Goal: Transaction & Acquisition: Purchase product/service

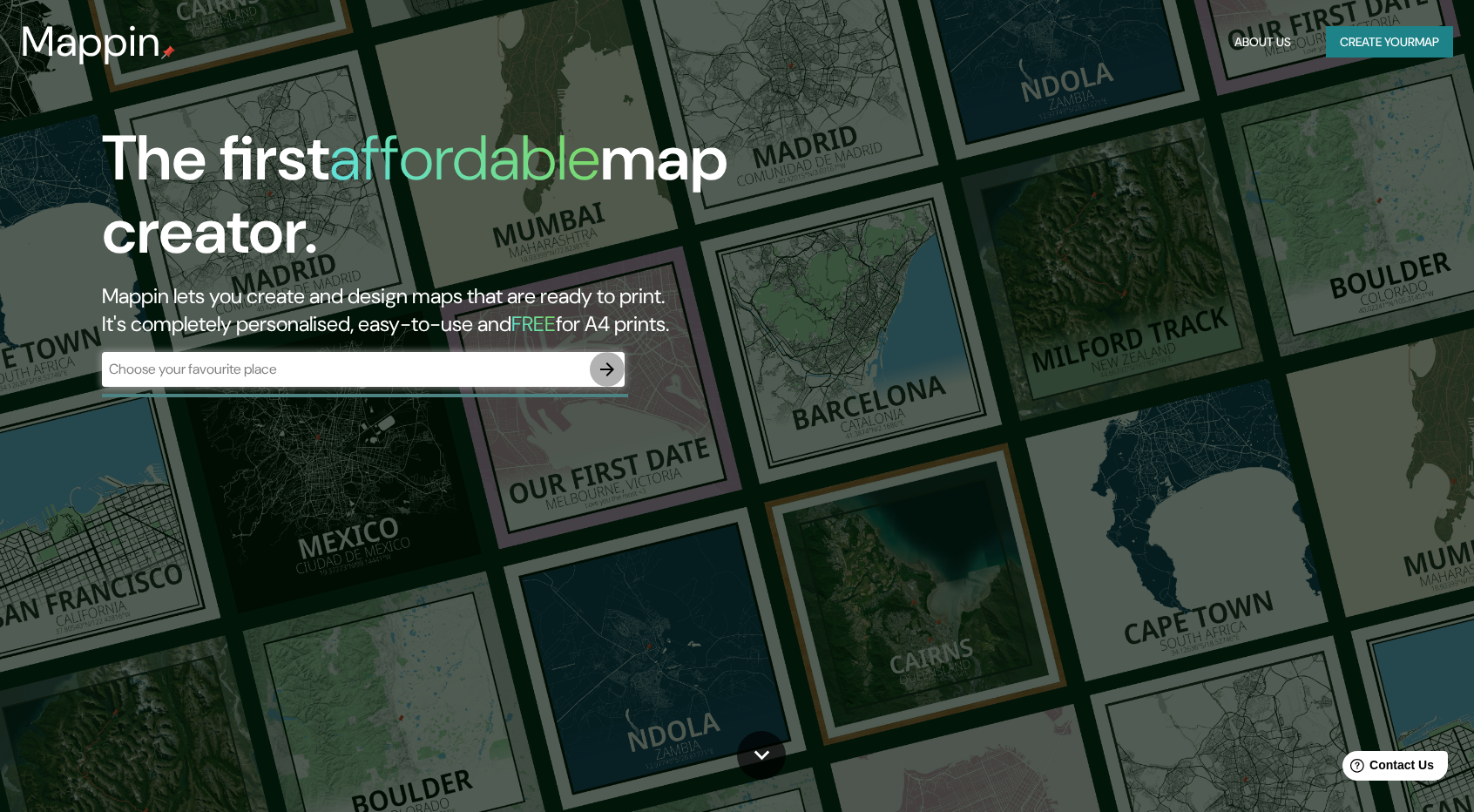
click at [610, 366] on icon "button" at bounding box center [607, 369] width 14 height 14
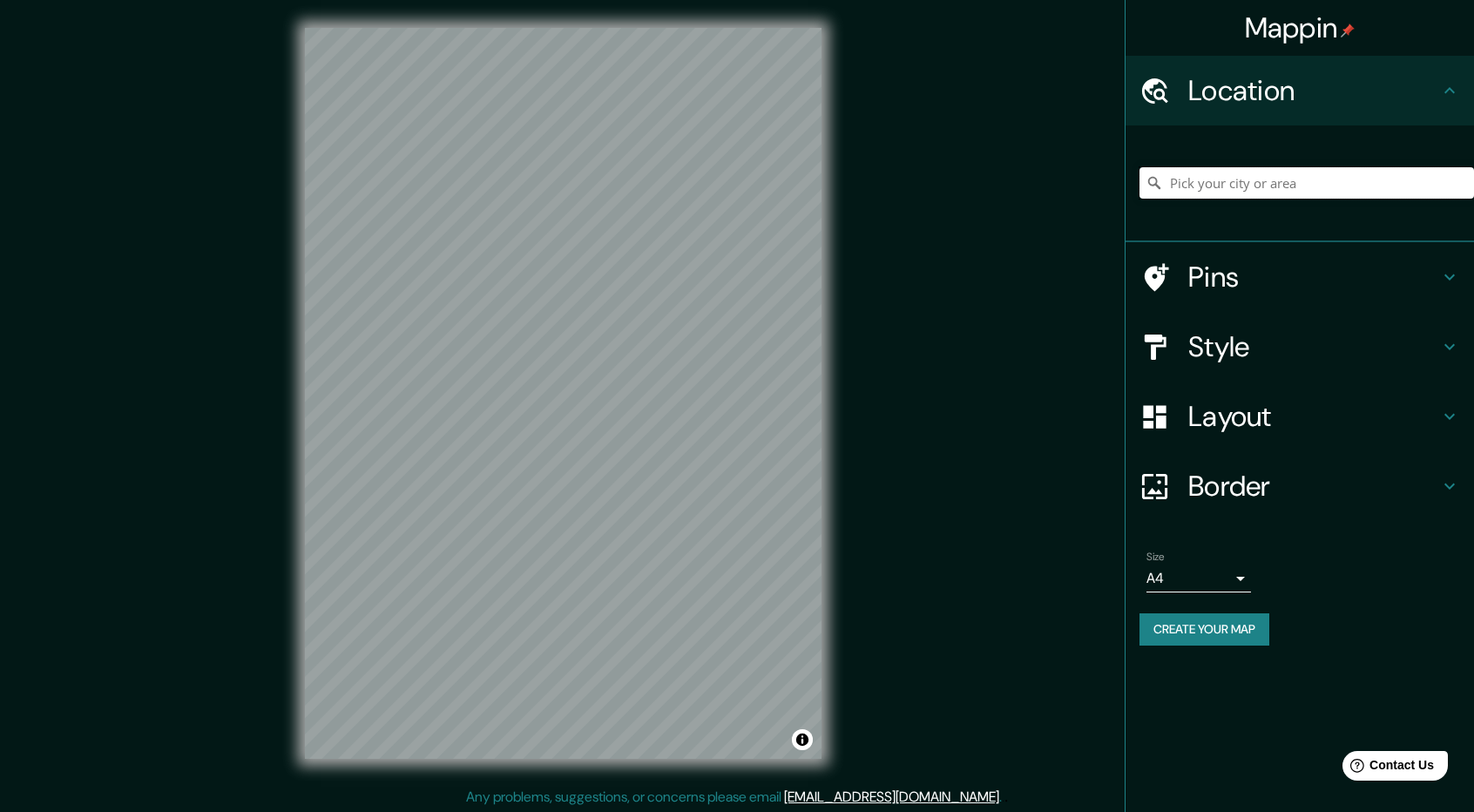
click at [1174, 193] on input "Pick your city or area" at bounding box center [1306, 183] width 335 height 32
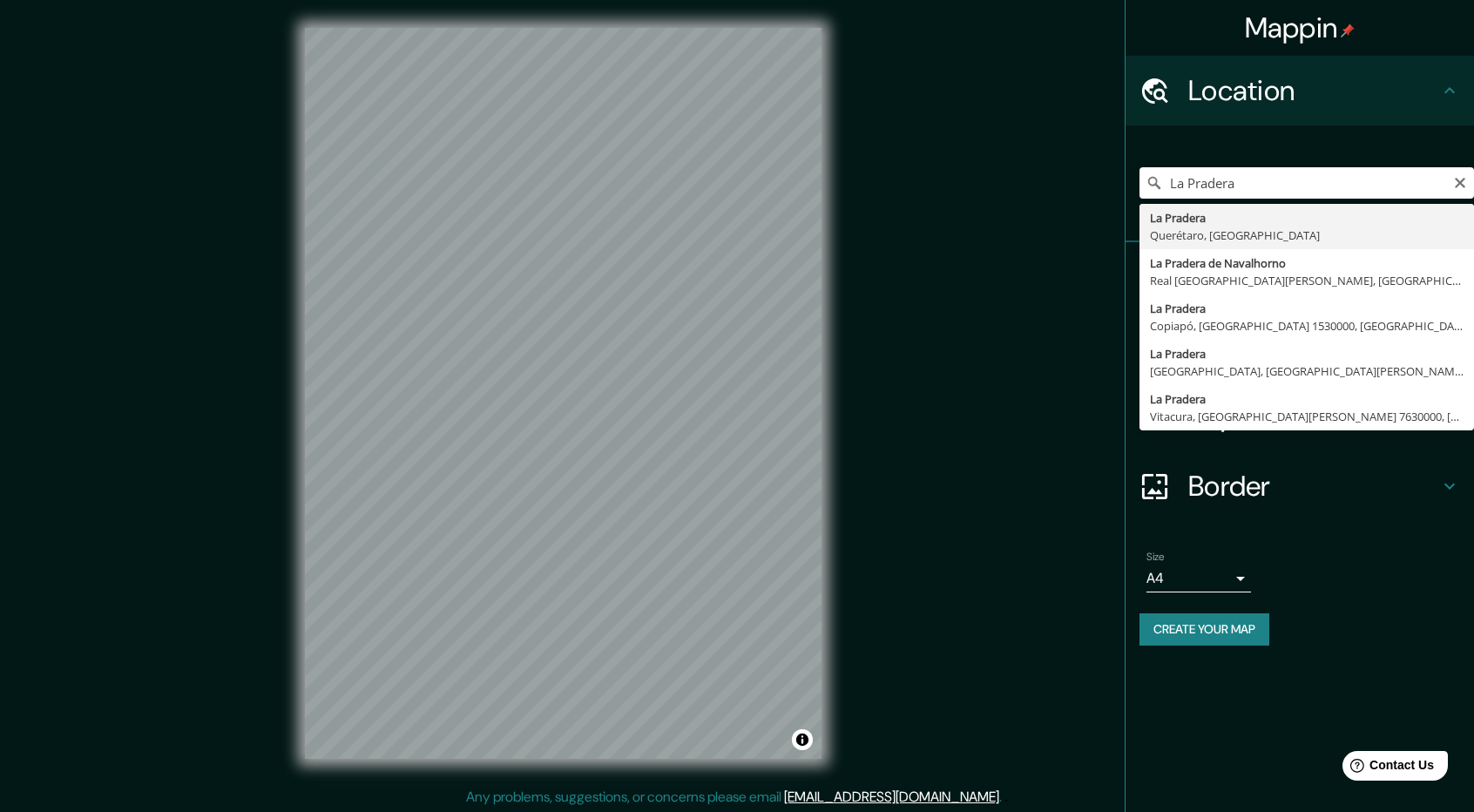
type input "La Pradera, [GEOGRAPHIC_DATA], [GEOGRAPHIC_DATA]"
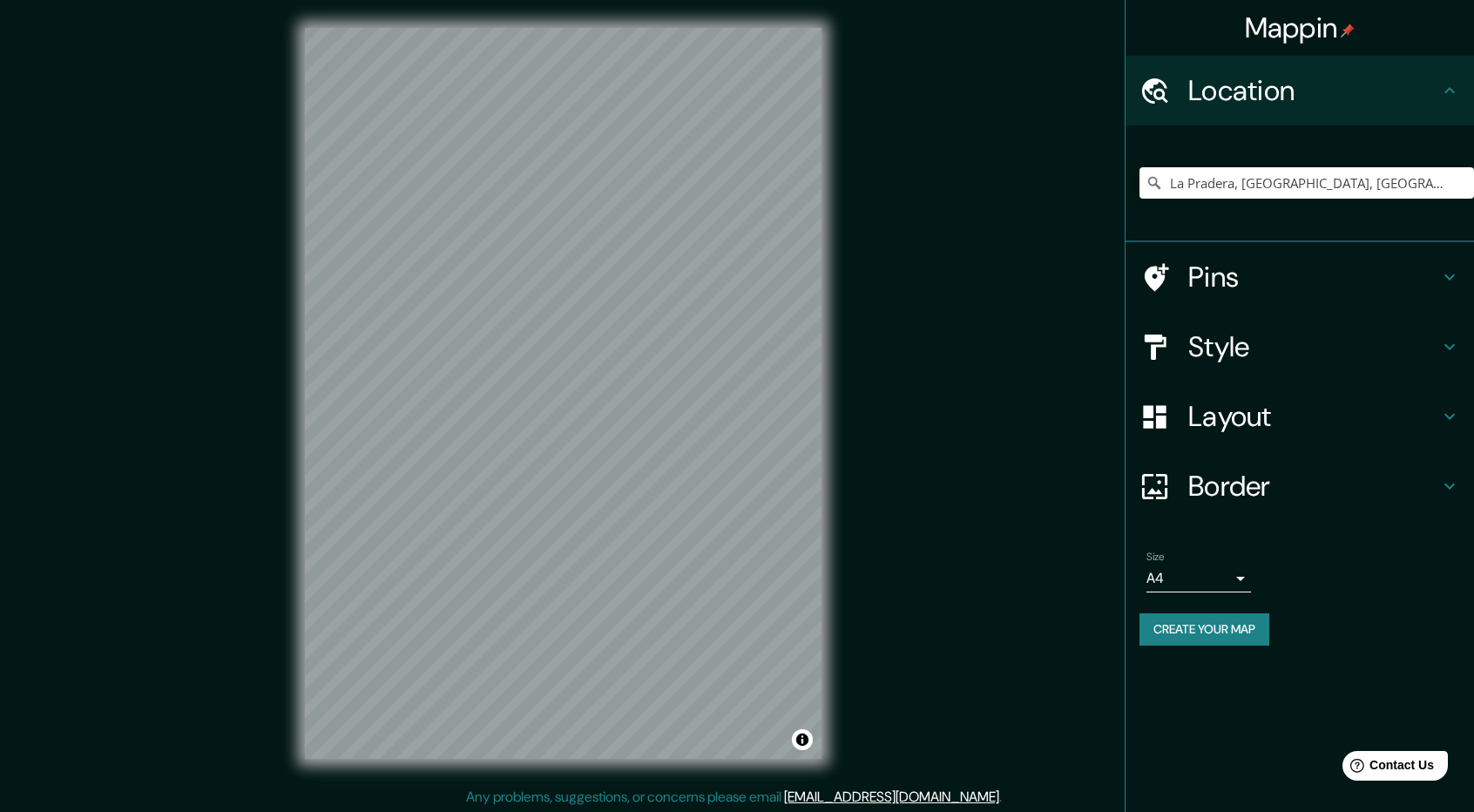
click at [1243, 357] on h4 "Style" at bounding box center [1313, 347] width 251 height 35
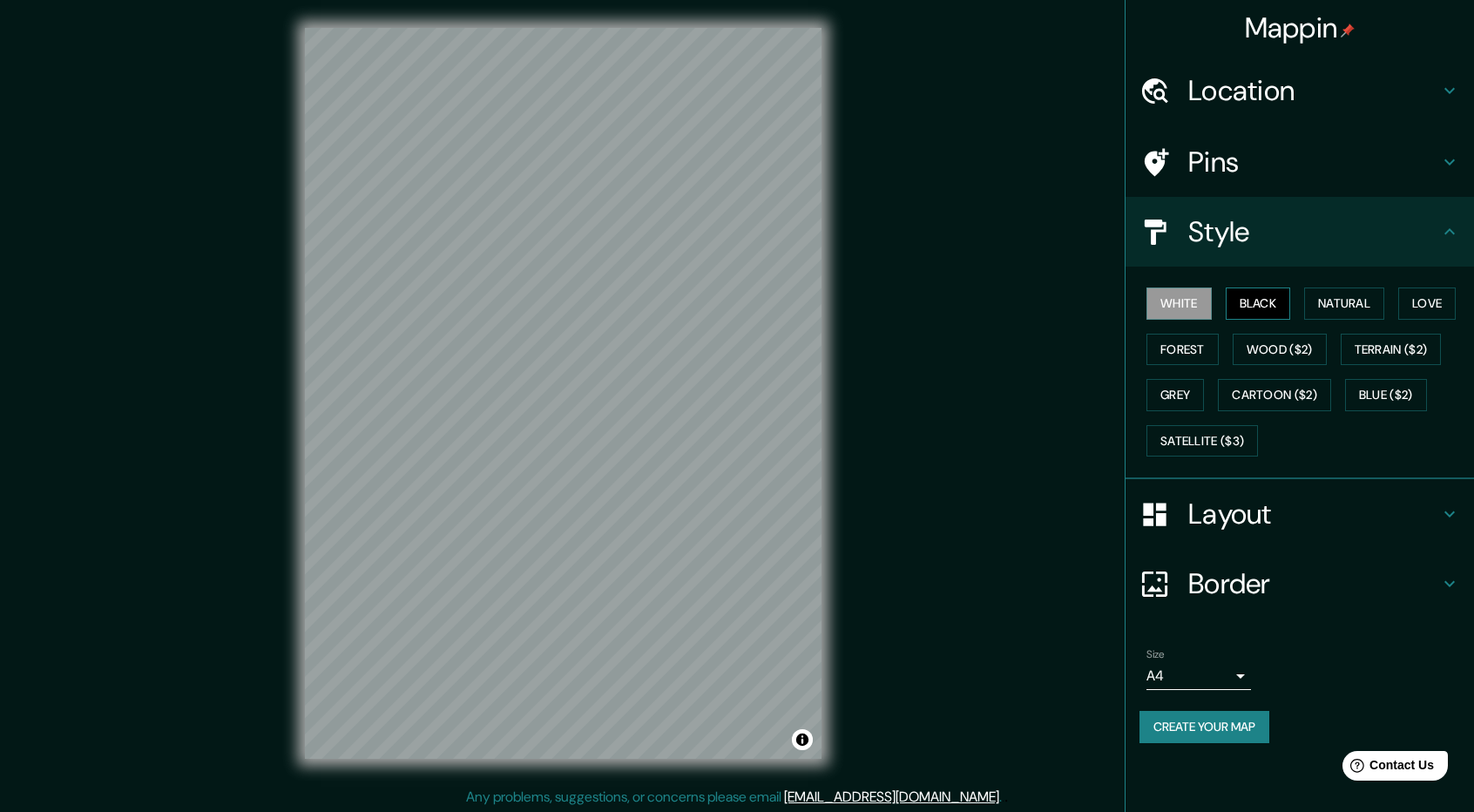
click at [1255, 301] on button "Black" at bounding box center [1258, 303] width 65 height 33
click at [1323, 310] on button "Natural" at bounding box center [1344, 303] width 80 height 33
click at [1416, 302] on button "Love" at bounding box center [1427, 303] width 57 height 33
click at [1331, 306] on button "Natural" at bounding box center [1344, 303] width 80 height 33
click at [1198, 354] on button "Forest" at bounding box center [1182, 350] width 72 height 33
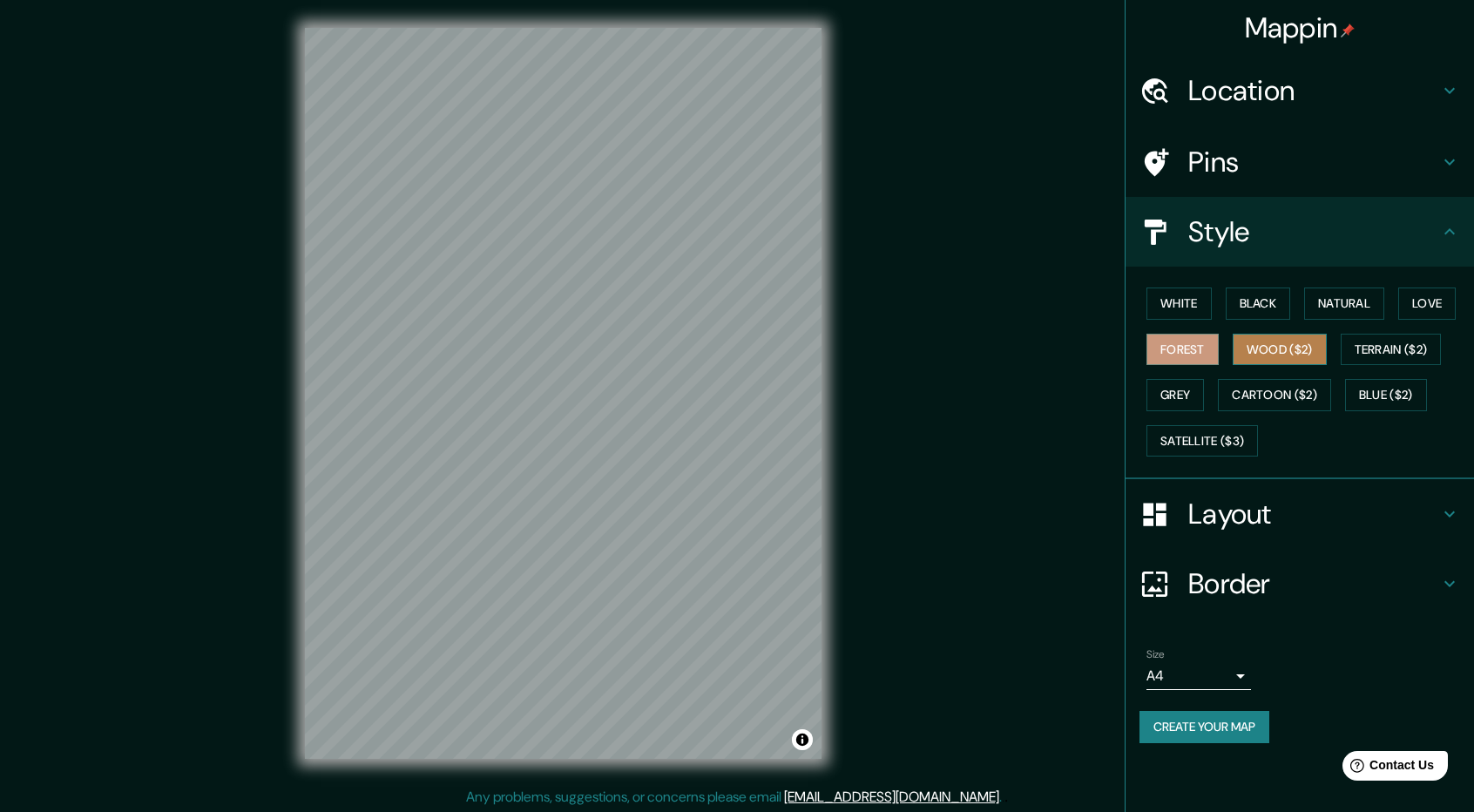
click at [1274, 351] on button "Wood ($2)" at bounding box center [1279, 350] width 94 height 33
click at [1381, 353] on button "Terrain ($2)" at bounding box center [1390, 350] width 101 height 33
click at [1178, 398] on button "Grey" at bounding box center [1174, 395] width 57 height 33
click at [1184, 349] on button "Forest" at bounding box center [1182, 350] width 72 height 33
click at [1270, 301] on button "Black" at bounding box center [1258, 303] width 65 height 33
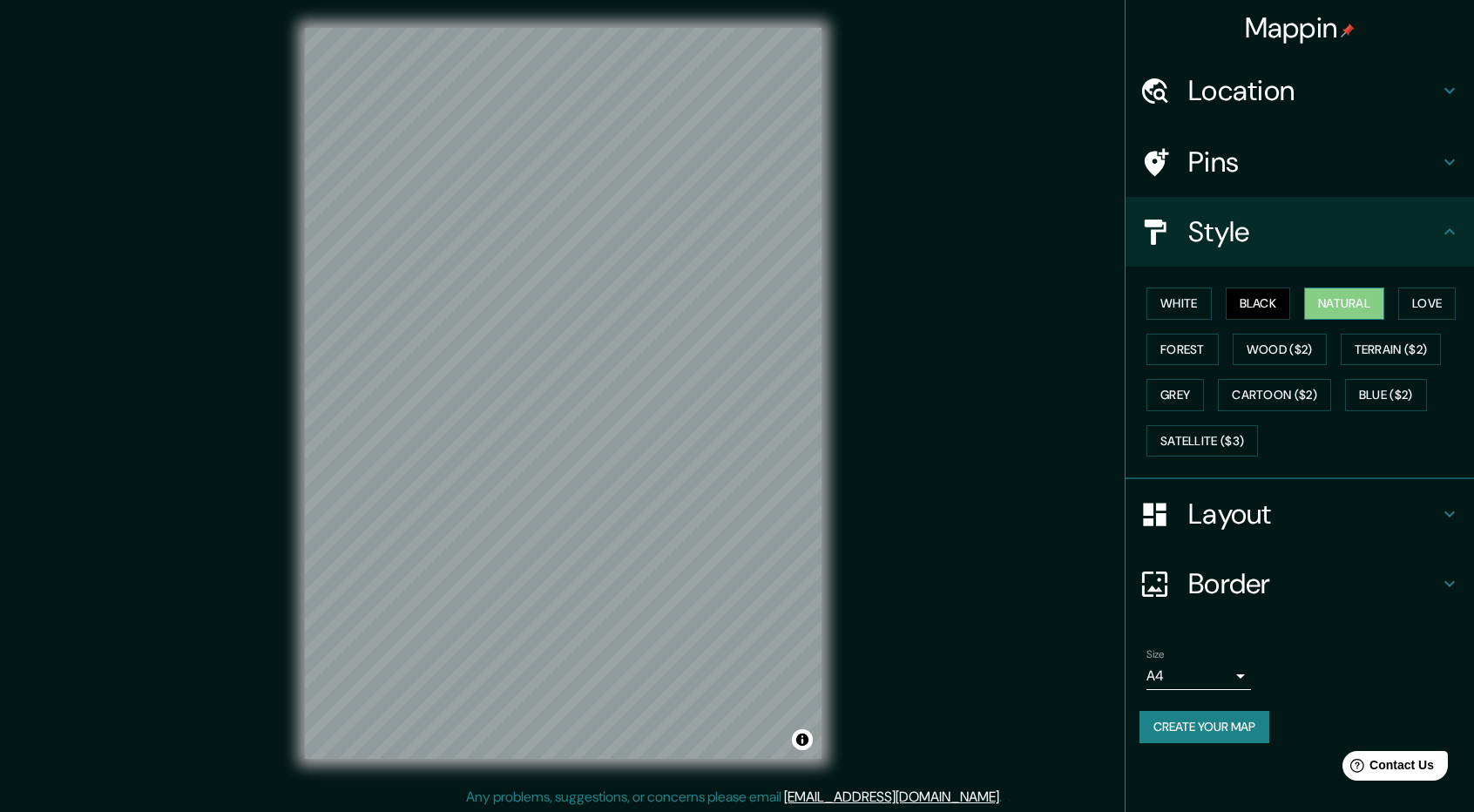
click at [1349, 309] on button "Natural" at bounding box center [1344, 303] width 80 height 33
click at [1265, 83] on h4 "Location" at bounding box center [1313, 91] width 251 height 35
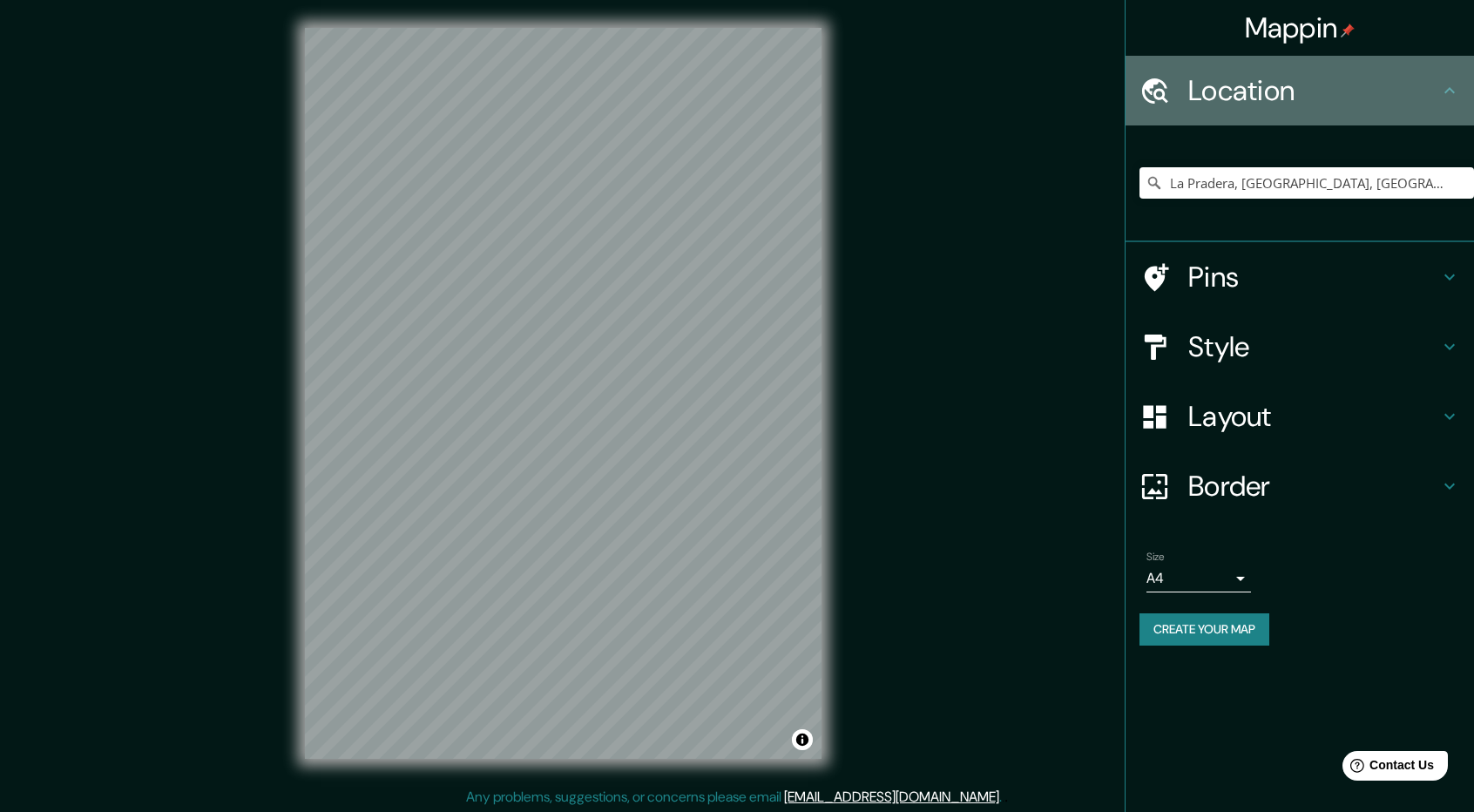
click at [1265, 83] on h4 "Location" at bounding box center [1313, 91] width 251 height 35
click at [1448, 83] on icon at bounding box center [1449, 91] width 21 height 21
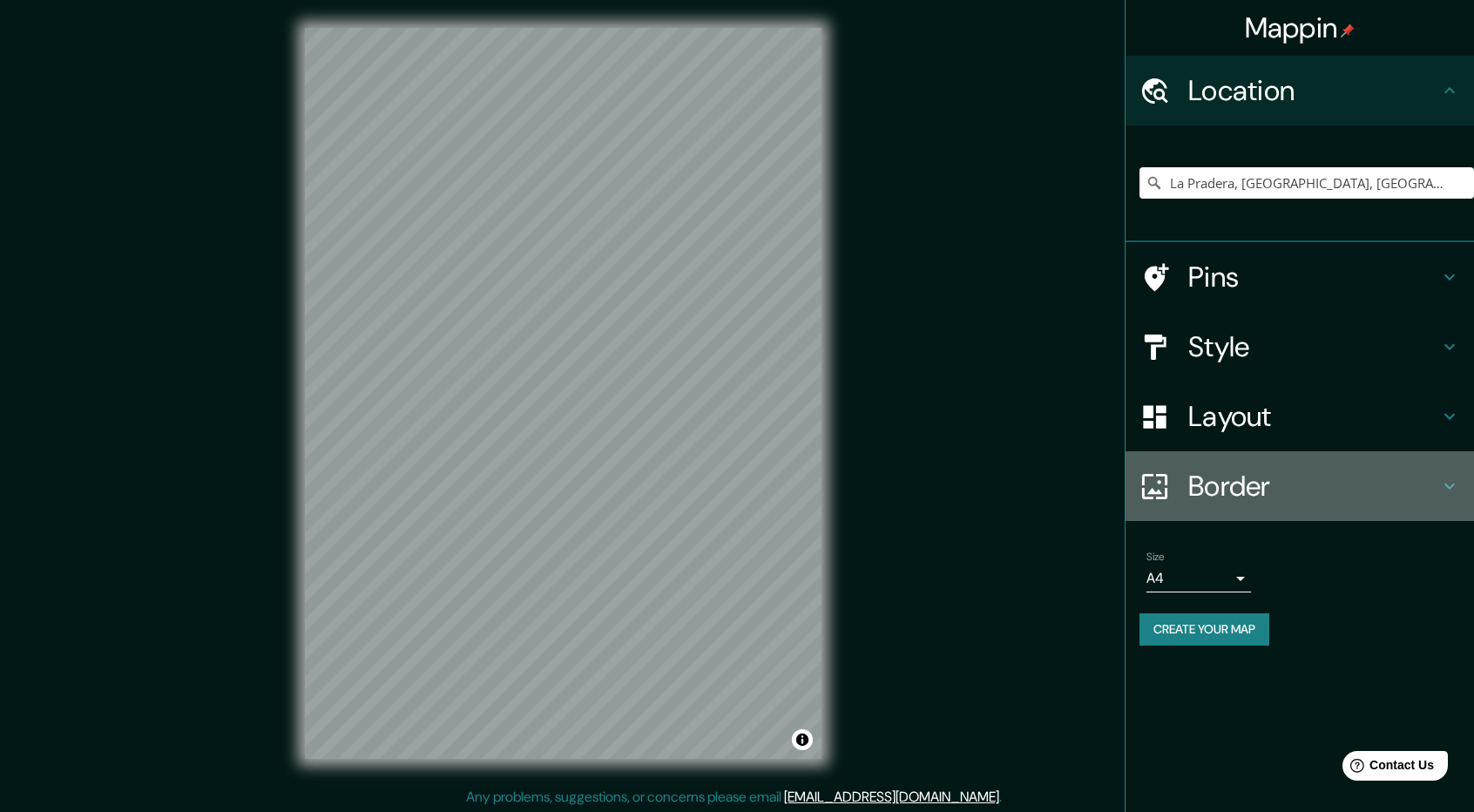
click at [1250, 468] on h4 "Border" at bounding box center [1313, 486] width 251 height 35
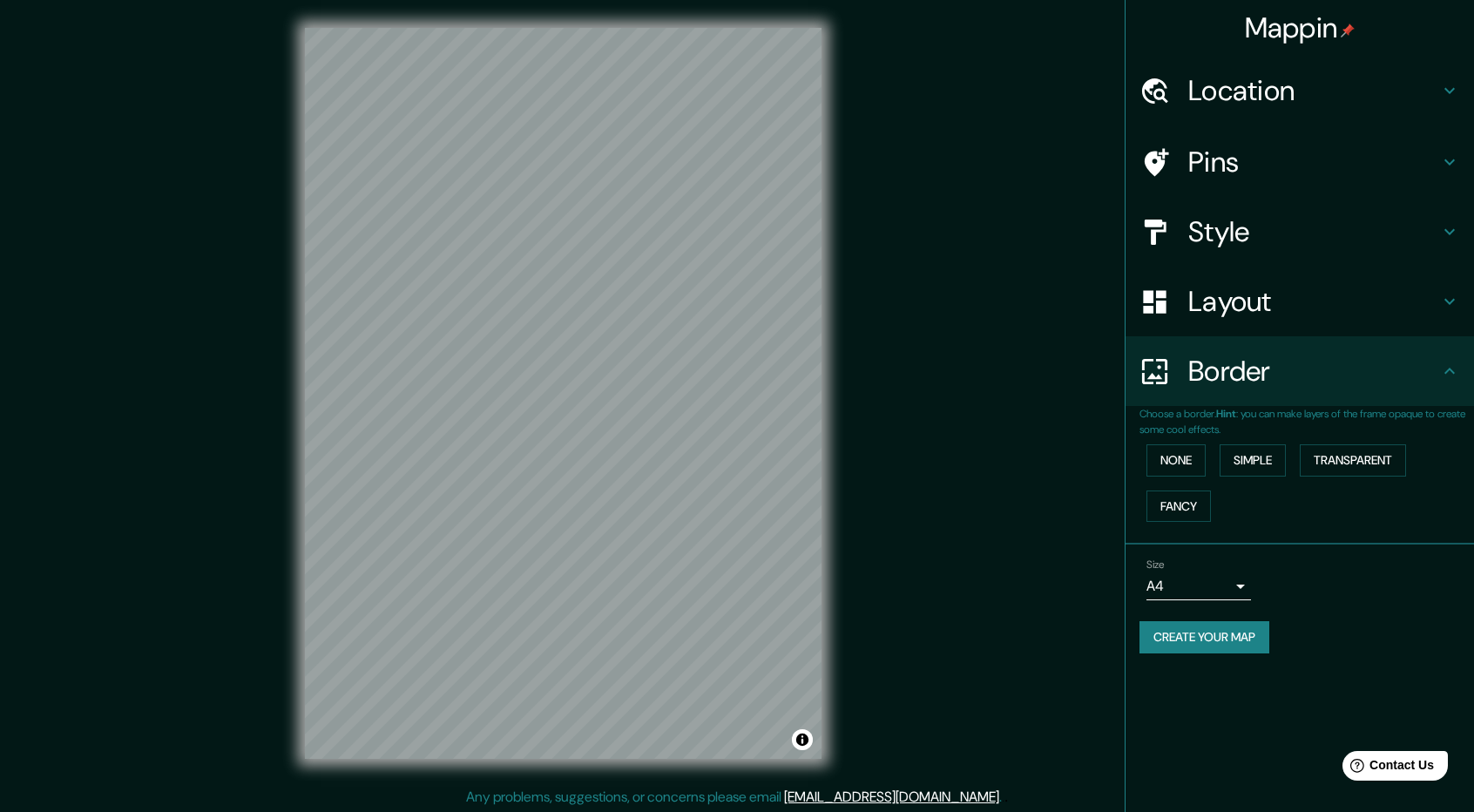
click at [1257, 295] on h4 "Layout" at bounding box center [1313, 301] width 251 height 35
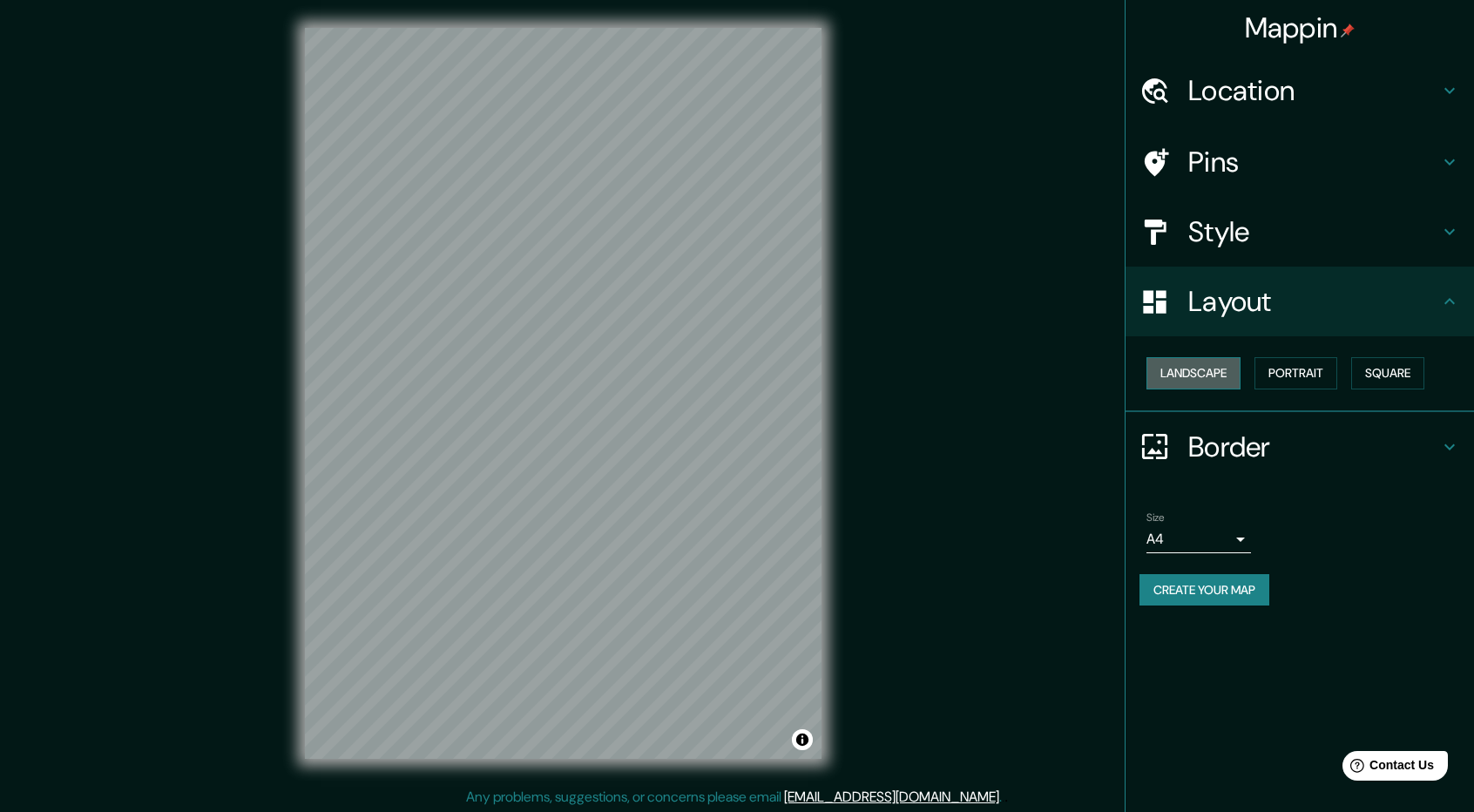
click at [1223, 373] on button "Landscape" at bounding box center [1193, 373] width 94 height 33
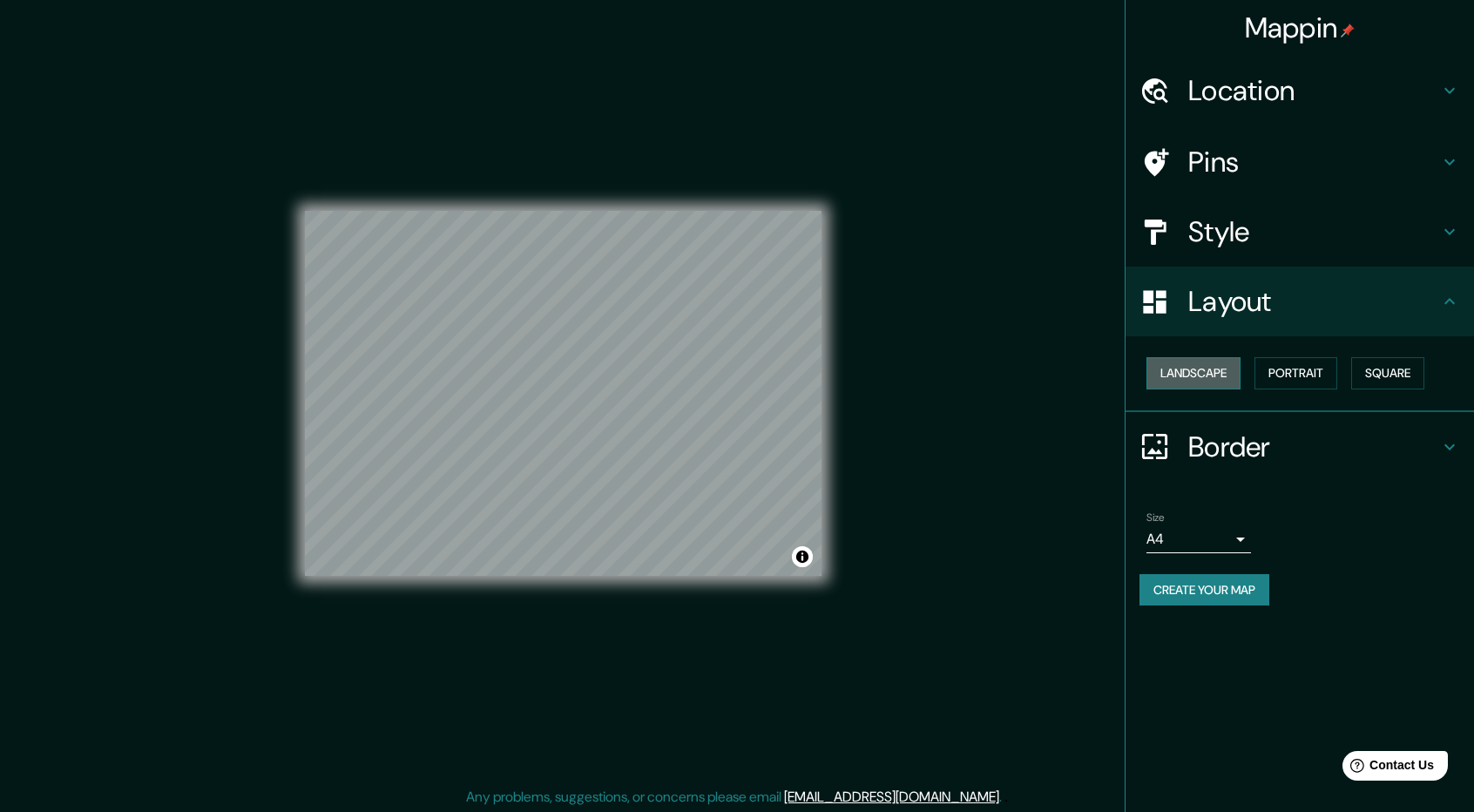
click at [1223, 373] on button "Landscape" at bounding box center [1193, 373] width 94 height 33
click at [1309, 360] on button "Portrait" at bounding box center [1296, 373] width 83 height 33
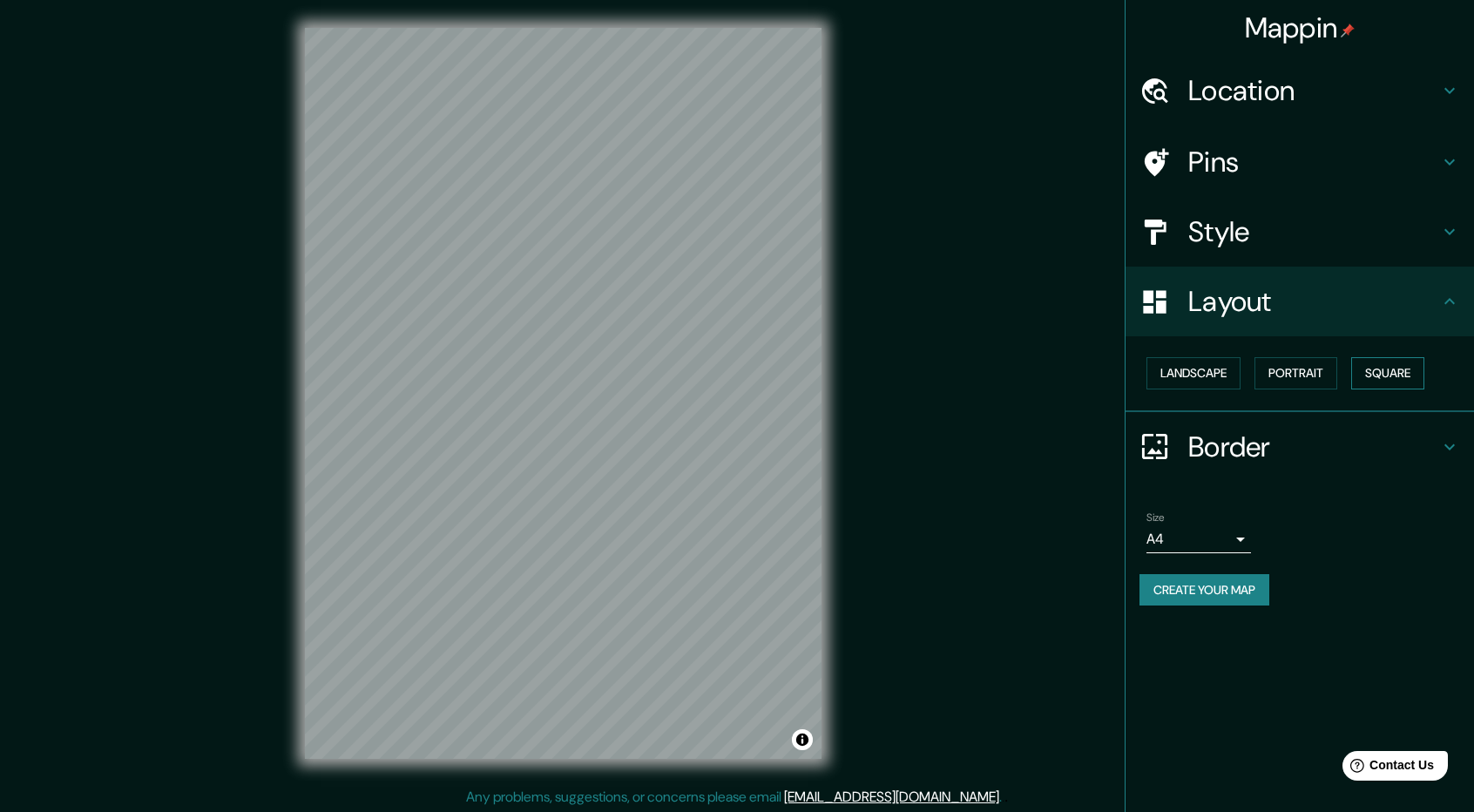
click at [1401, 364] on button "Square" at bounding box center [1387, 373] width 73 height 33
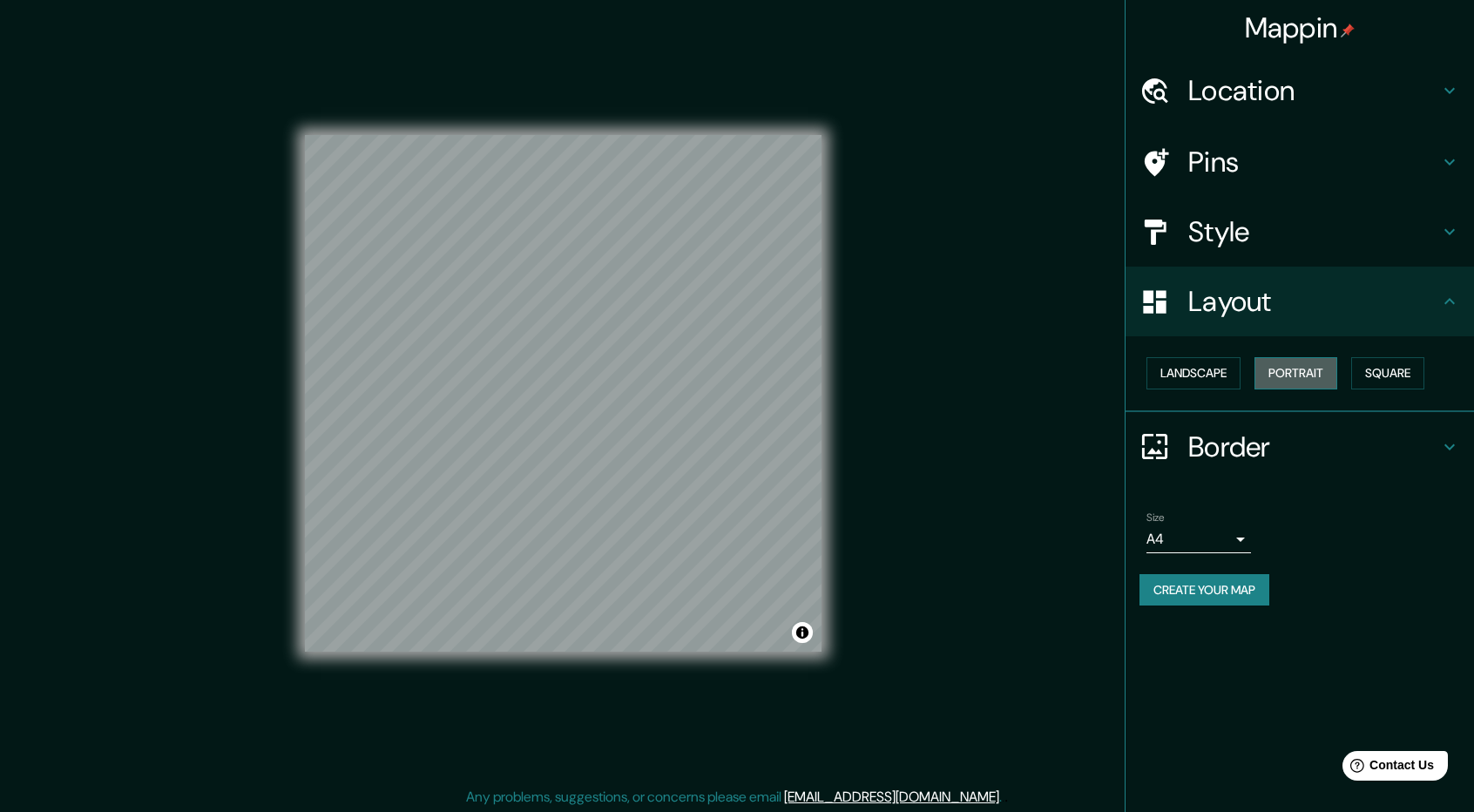
click at [1316, 388] on button "Portrait" at bounding box center [1296, 373] width 83 height 33
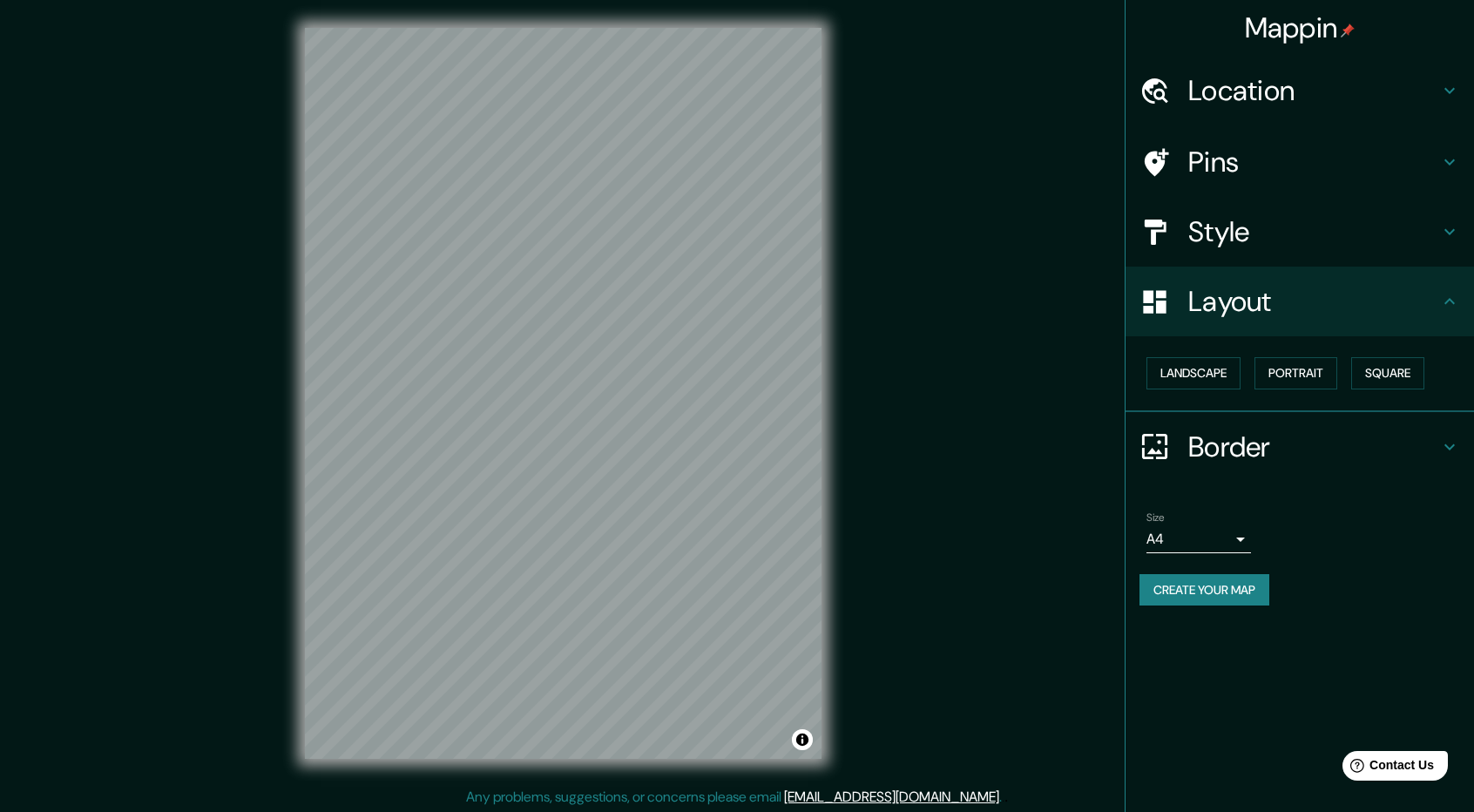
click at [1296, 352] on div "Landscape [GEOGRAPHIC_DATA]" at bounding box center [1306, 373] width 335 height 47
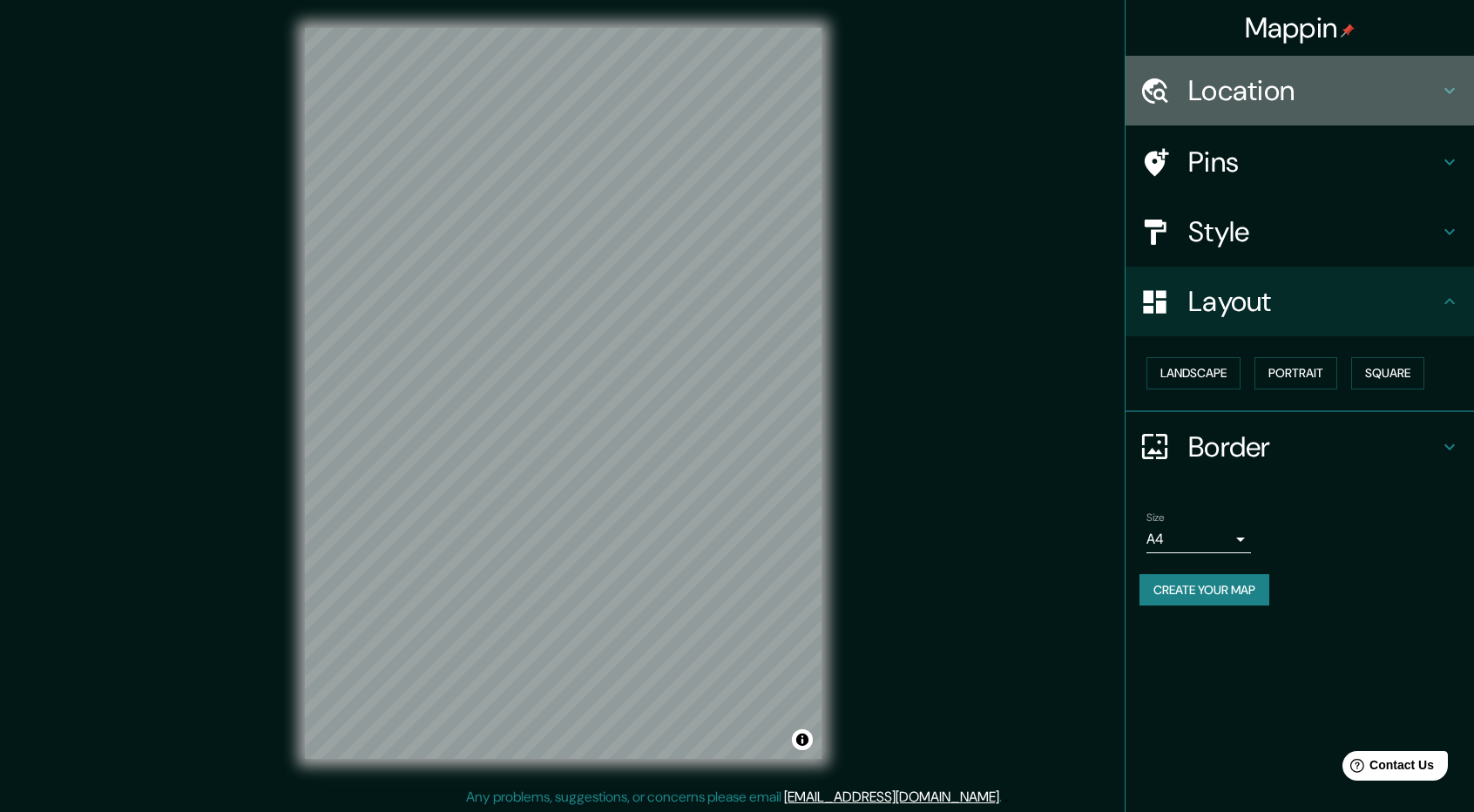
click at [1258, 107] on h4 "Location" at bounding box center [1313, 91] width 251 height 35
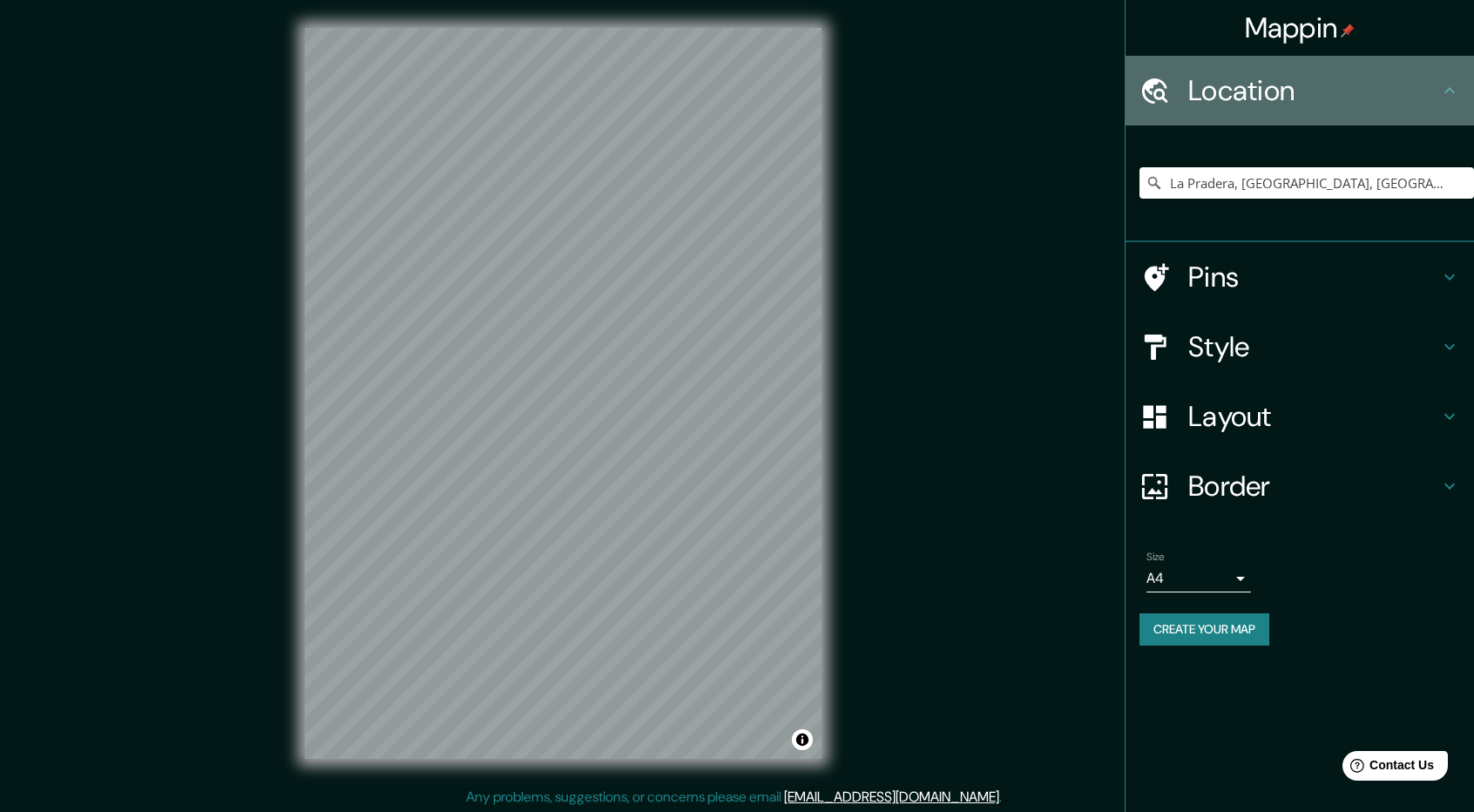
click at [1311, 105] on h4 "Location" at bounding box center [1313, 91] width 251 height 35
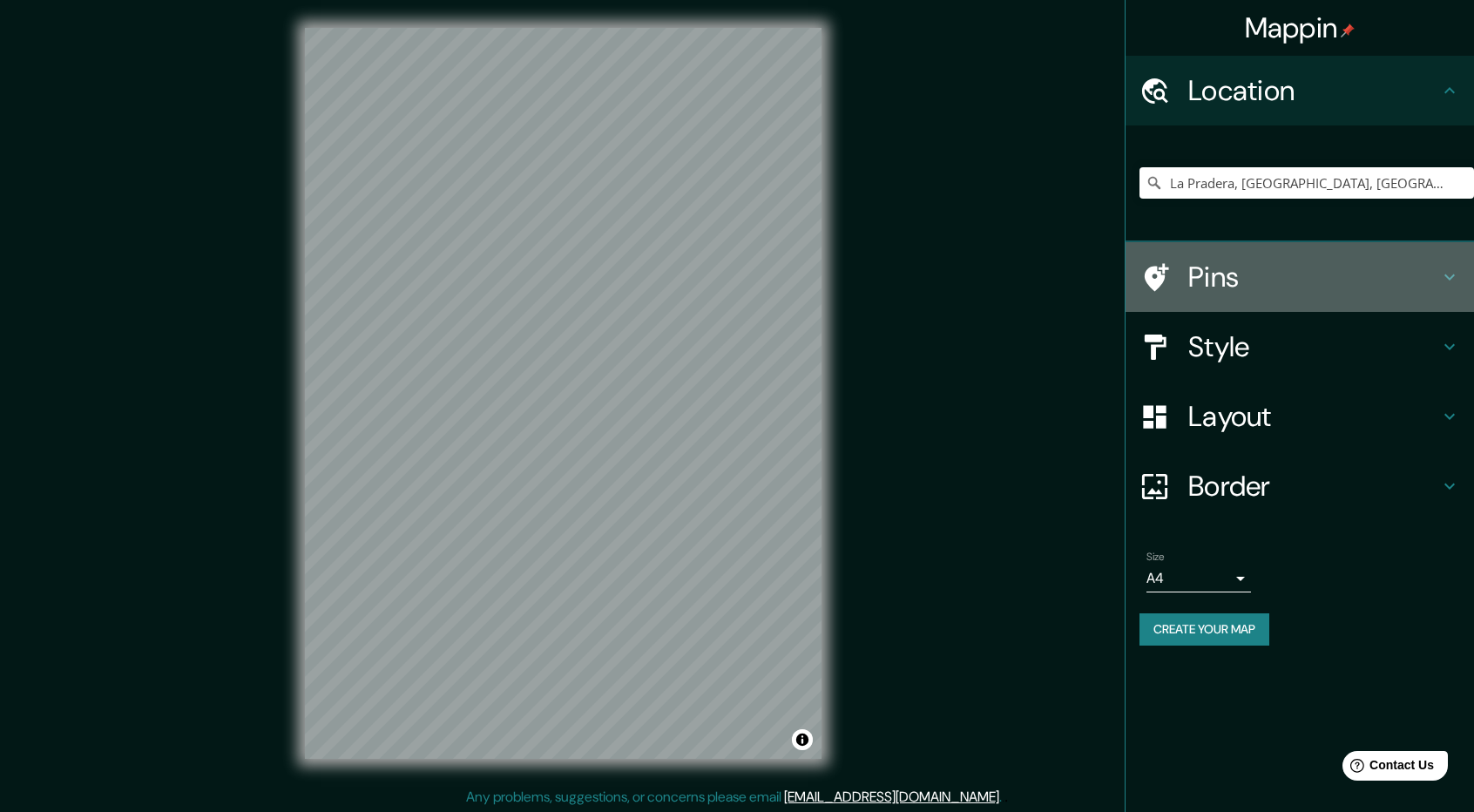
click at [1258, 264] on h4 "Pins" at bounding box center [1313, 277] width 251 height 35
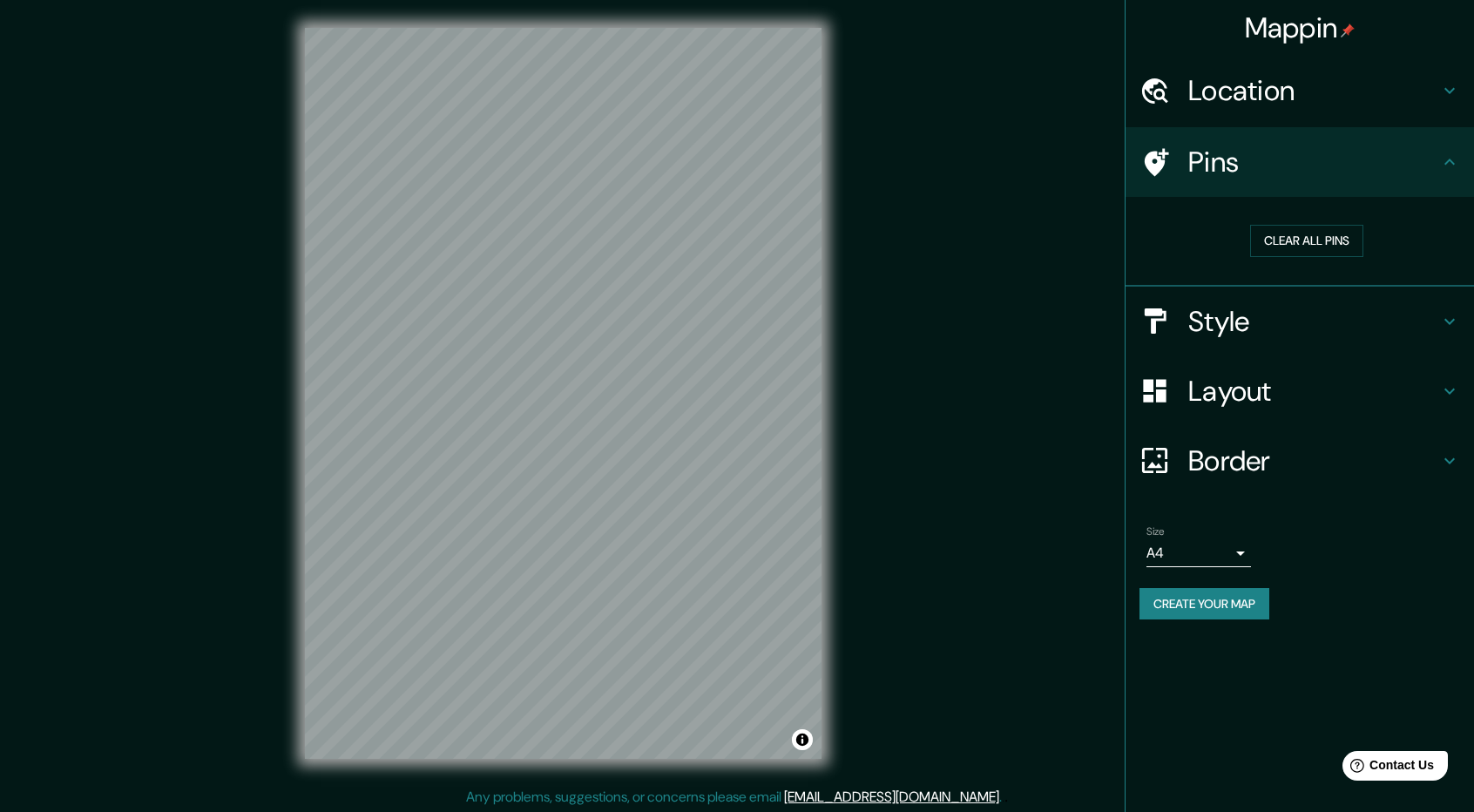
click at [1320, 167] on h4 "Pins" at bounding box center [1313, 163] width 251 height 35
click at [1284, 316] on h4 "Style" at bounding box center [1313, 322] width 251 height 35
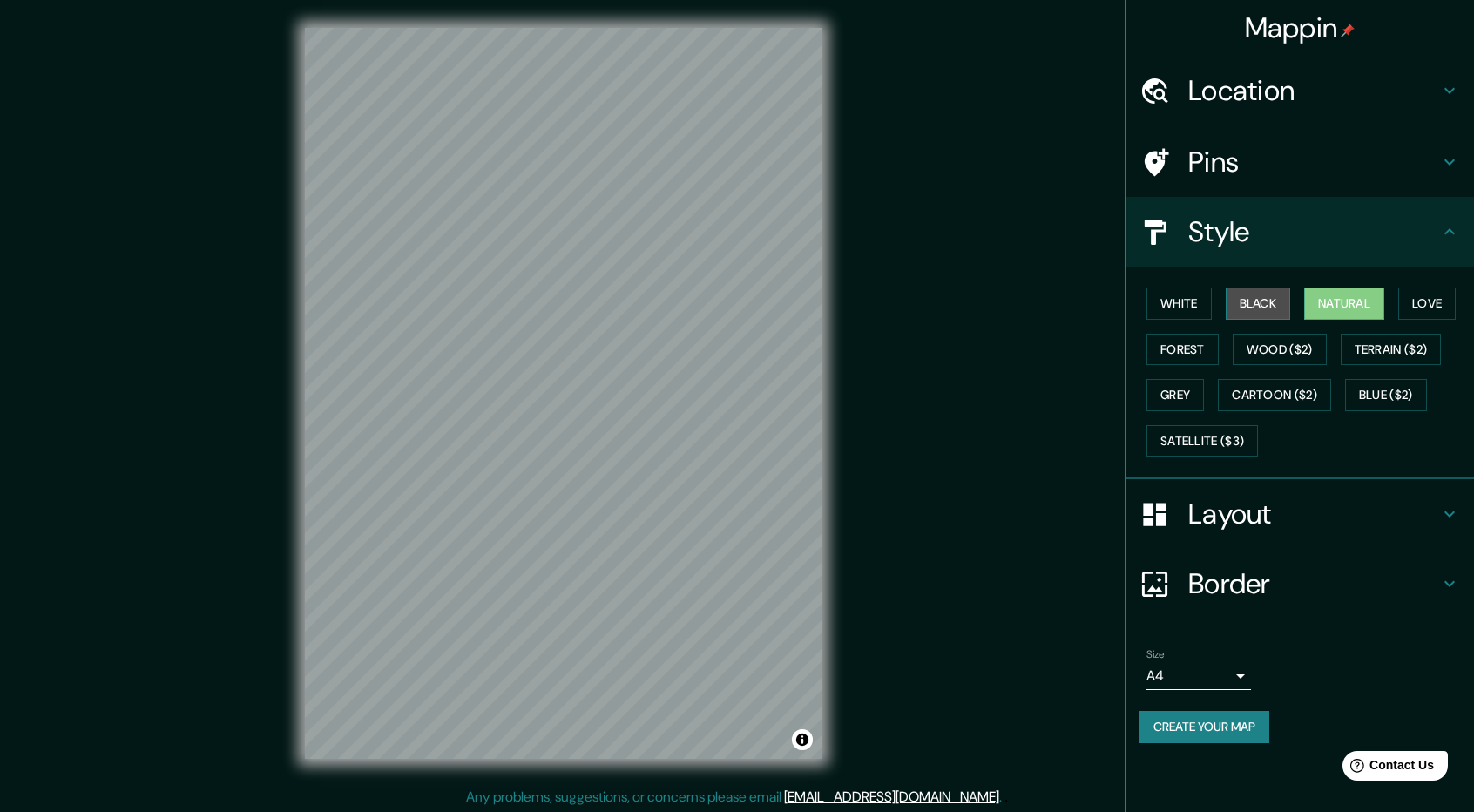
click at [1272, 295] on button "Black" at bounding box center [1258, 303] width 65 height 33
click at [1195, 295] on button "White" at bounding box center [1179, 303] width 65 height 33
click at [1442, 305] on button "Love" at bounding box center [1427, 303] width 57 height 33
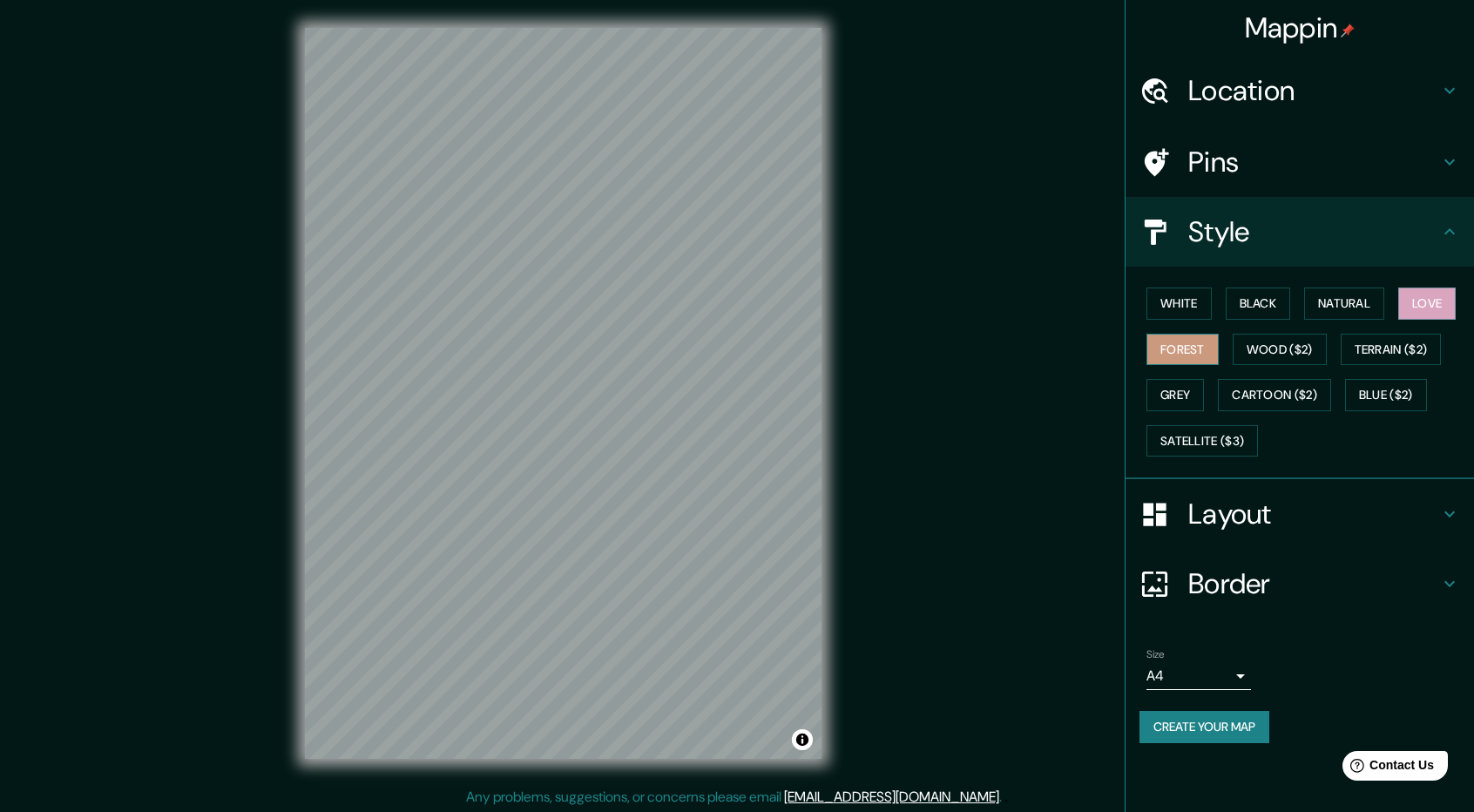
click at [1190, 346] on button "Forest" at bounding box center [1182, 350] width 72 height 33
click at [1247, 345] on button "Wood ($2)" at bounding box center [1279, 350] width 94 height 33
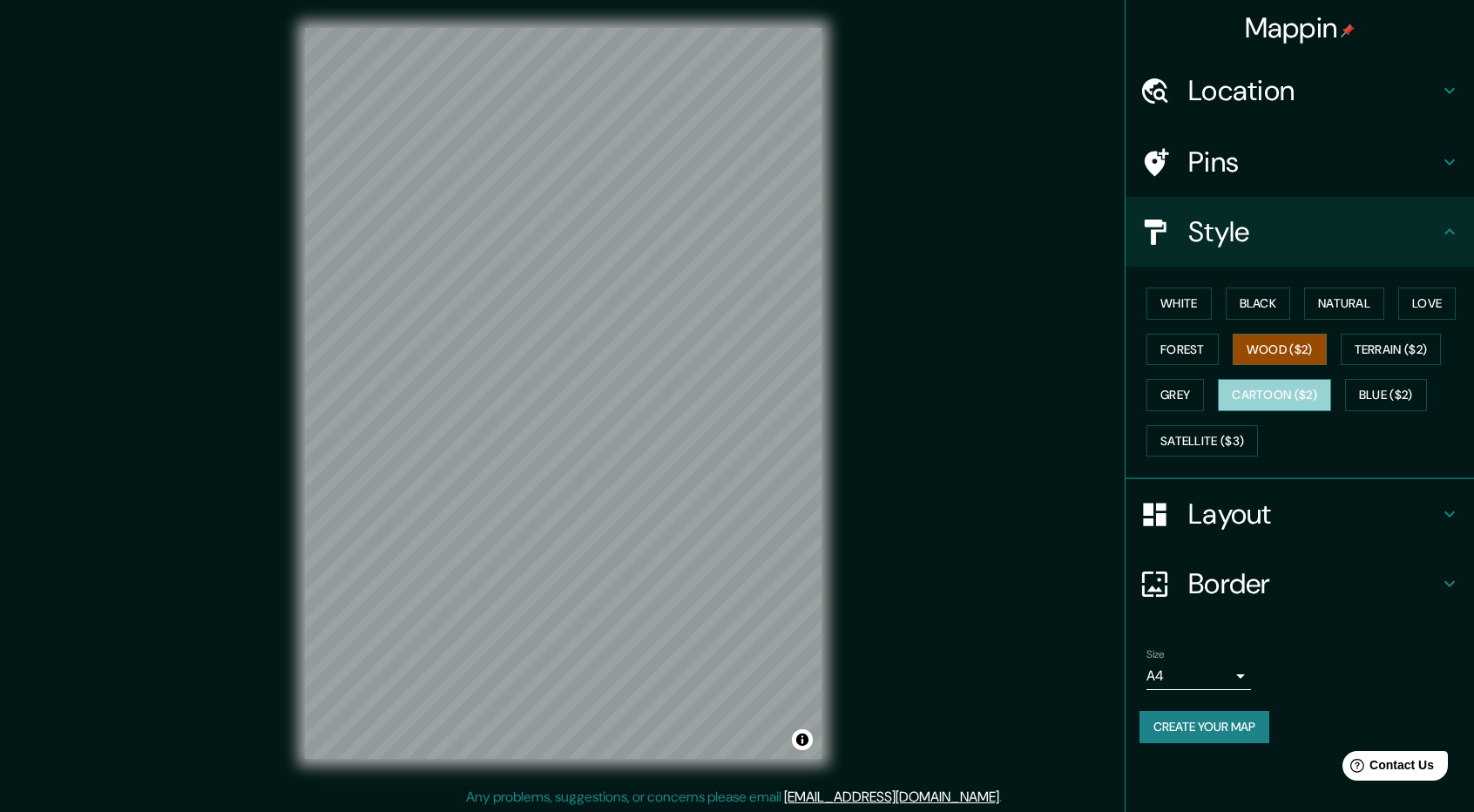
click at [1298, 388] on button "Cartoon ($2)" at bounding box center [1274, 395] width 113 height 33
click at [1381, 390] on button "Blue ($2)" at bounding box center [1385, 395] width 82 height 33
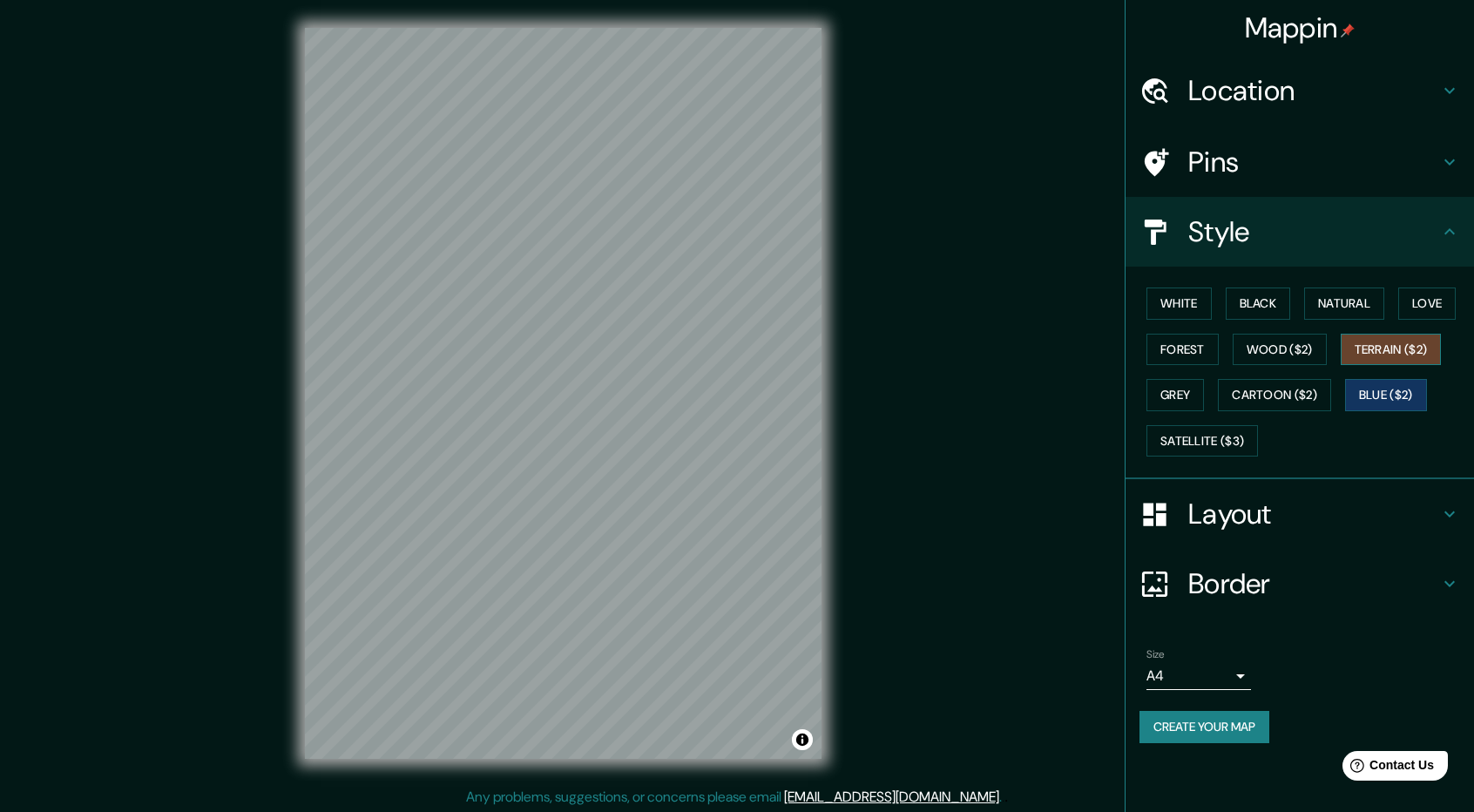
click at [1391, 336] on button "Terrain ($2)" at bounding box center [1390, 350] width 101 height 33
click at [1185, 395] on button "Grey" at bounding box center [1174, 395] width 57 height 33
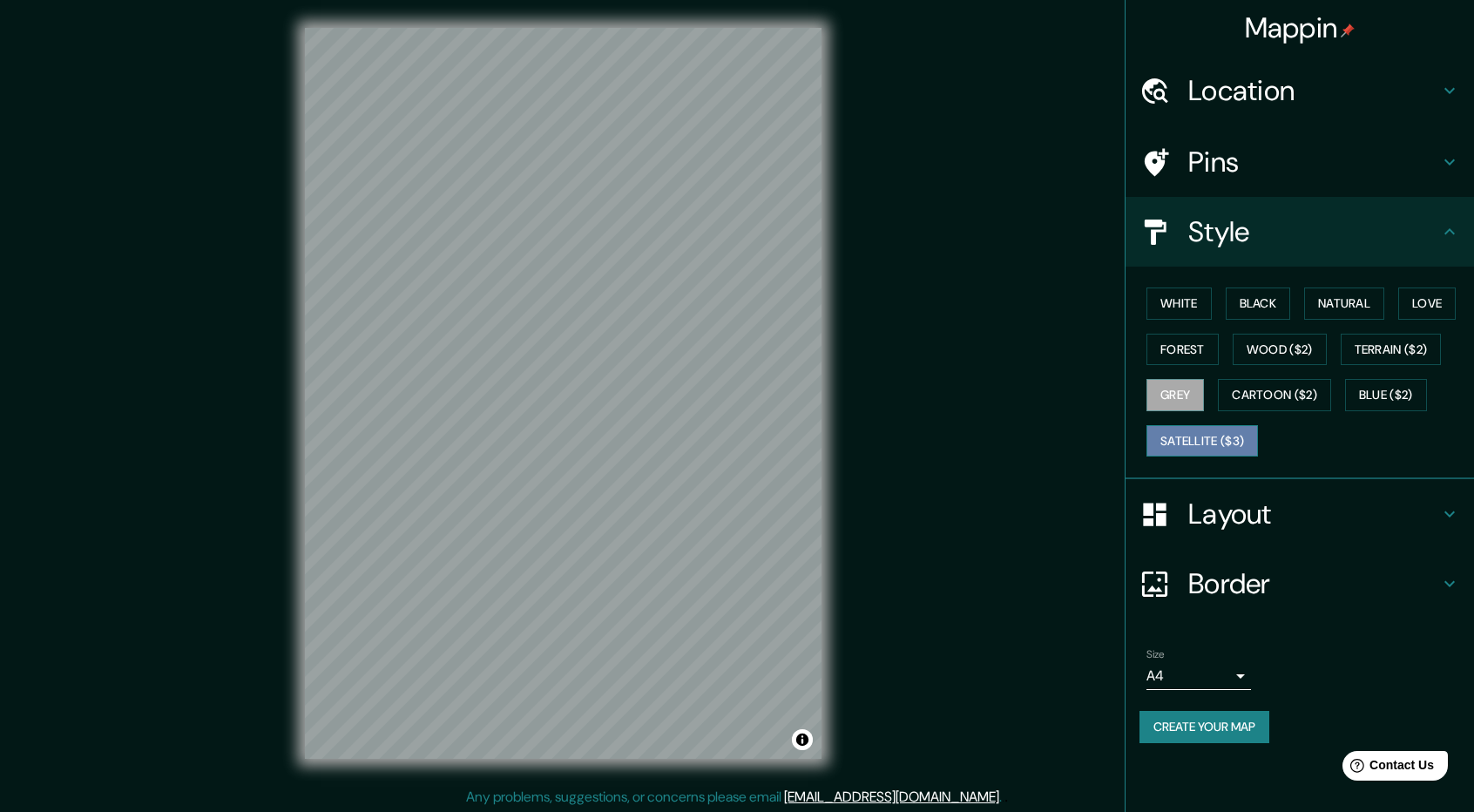
click at [1182, 427] on button "Satellite ($3)" at bounding box center [1202, 441] width 112 height 33
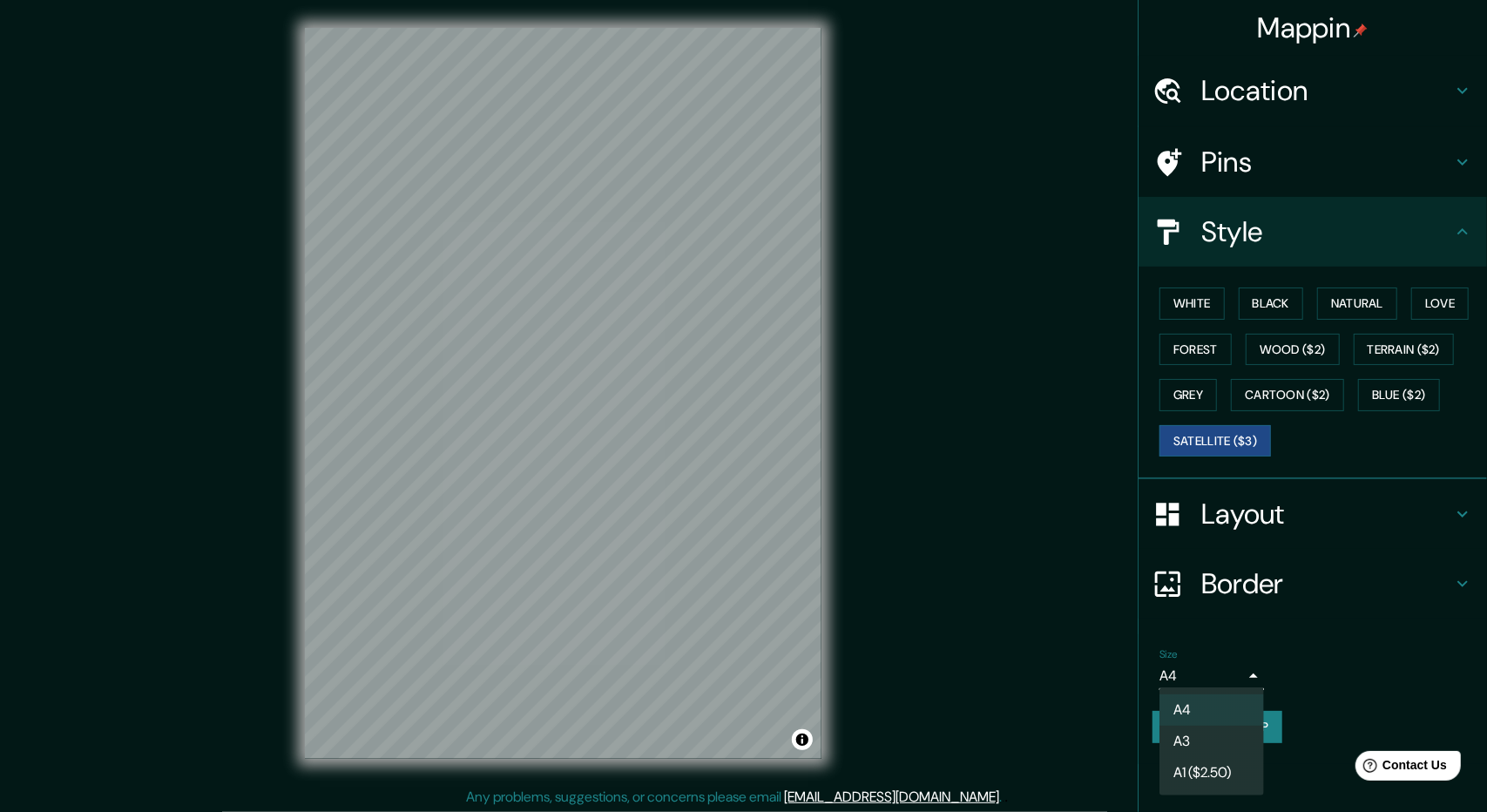
click at [1215, 671] on body "Mappin Location [GEOGRAPHIC_DATA], [GEOGRAPHIC_DATA], [GEOGRAPHIC_DATA] Pins St…" at bounding box center [744, 406] width 1487 height 812
